Goal: Information Seeking & Learning: Find specific fact

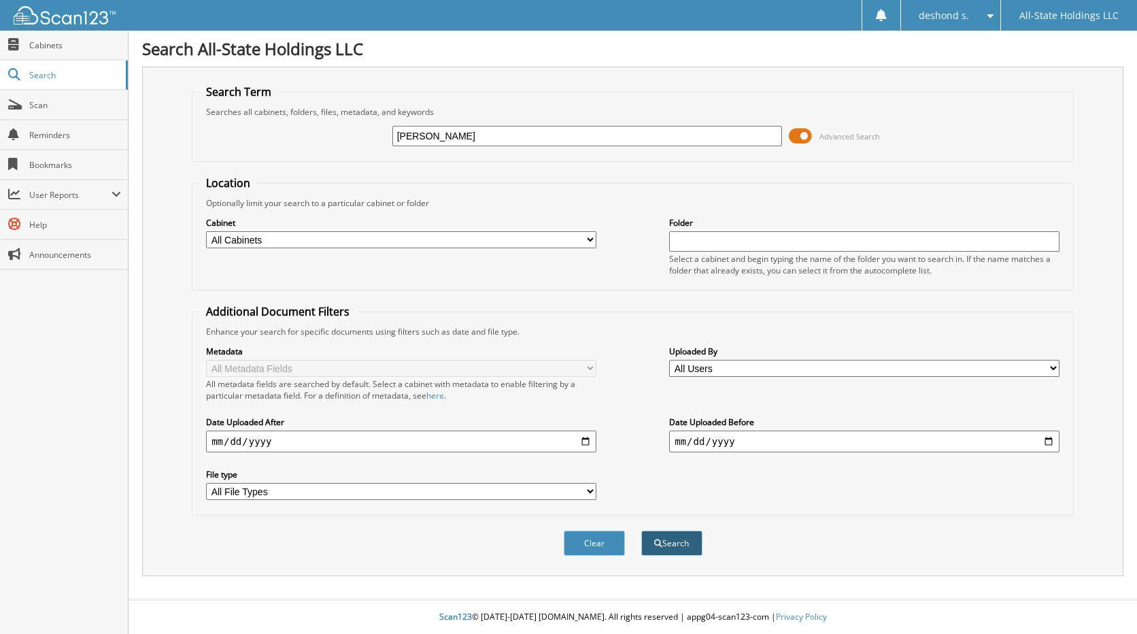
type input "[PERSON_NAME]"
click at [670, 551] on button "Search" at bounding box center [671, 542] width 61 height 25
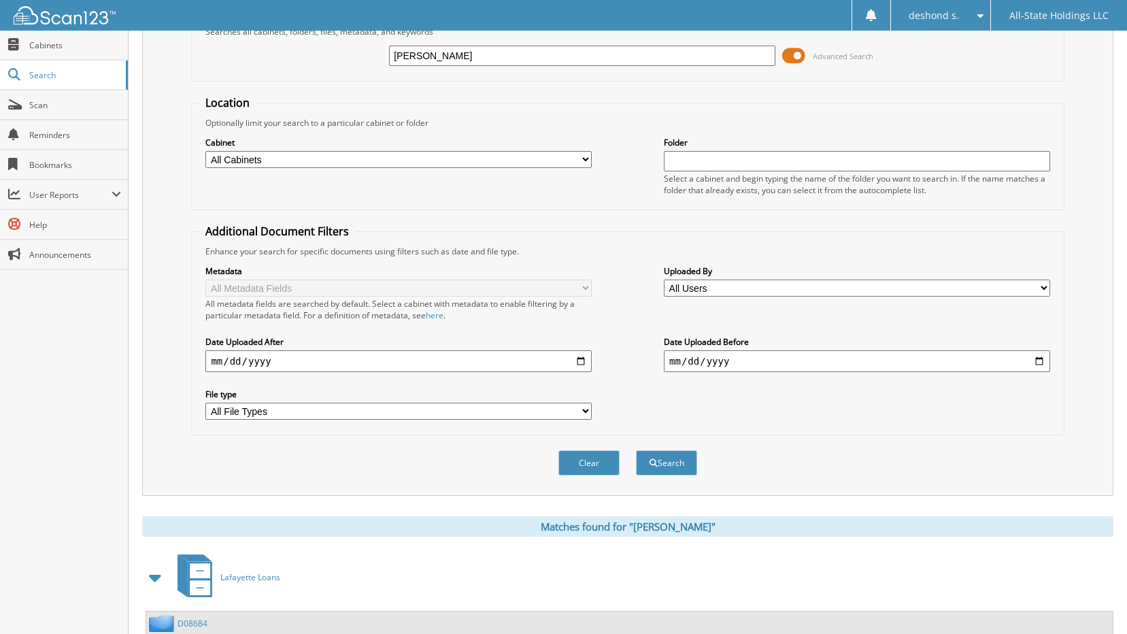
scroll to position [202, 0]
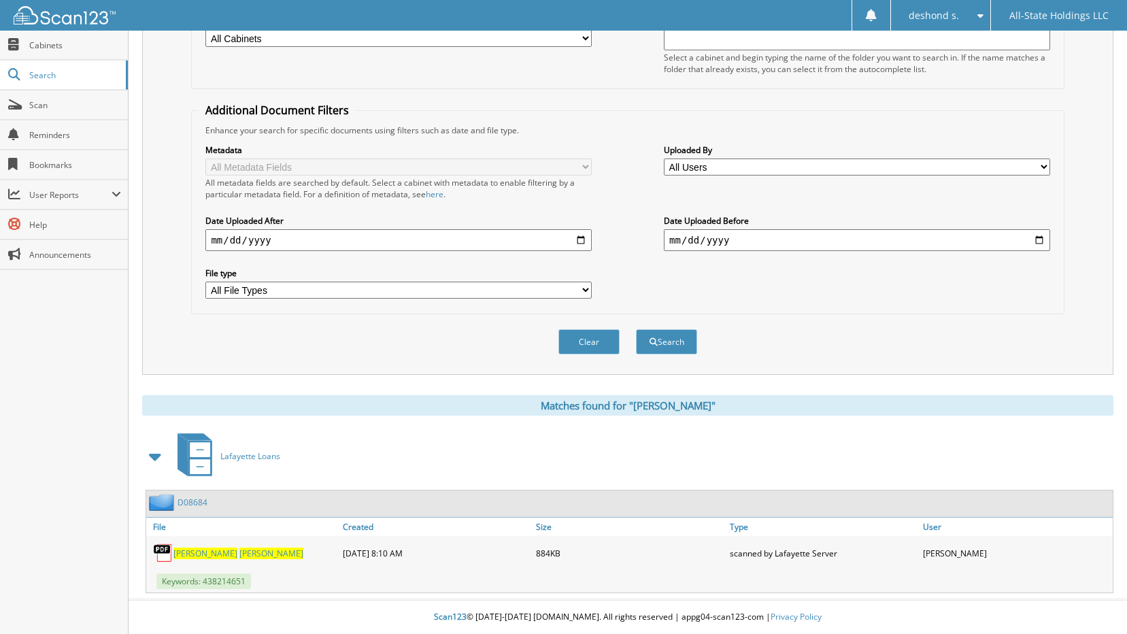
click at [239, 555] on span "[PERSON_NAME]" at bounding box center [271, 553] width 64 height 12
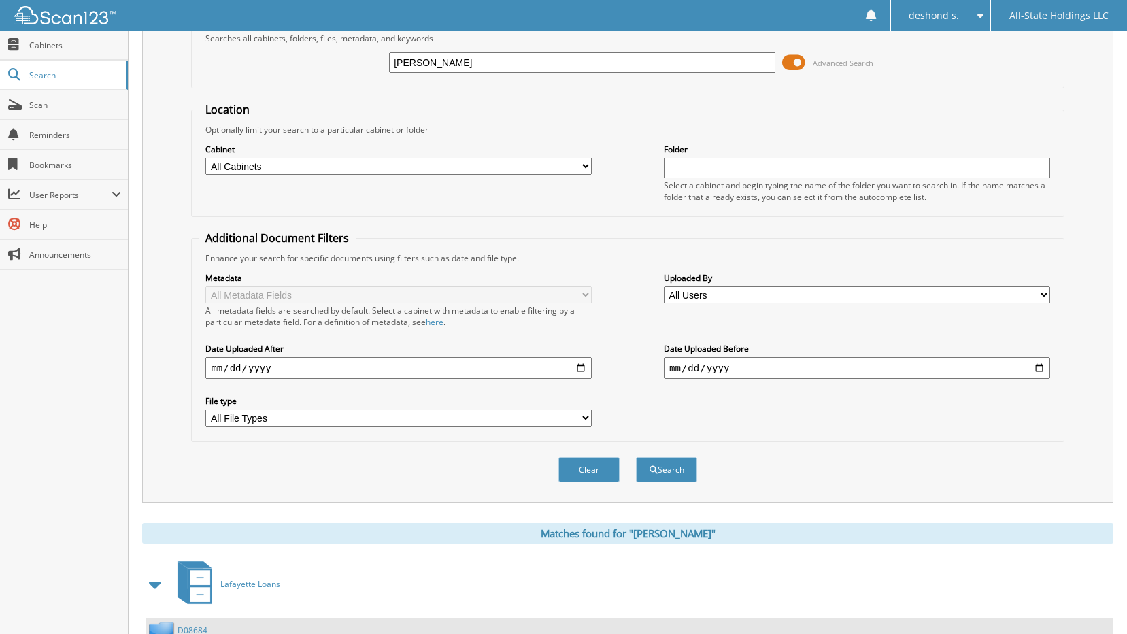
scroll to position [0, 0]
